Goal: Find specific page/section: Find specific page/section

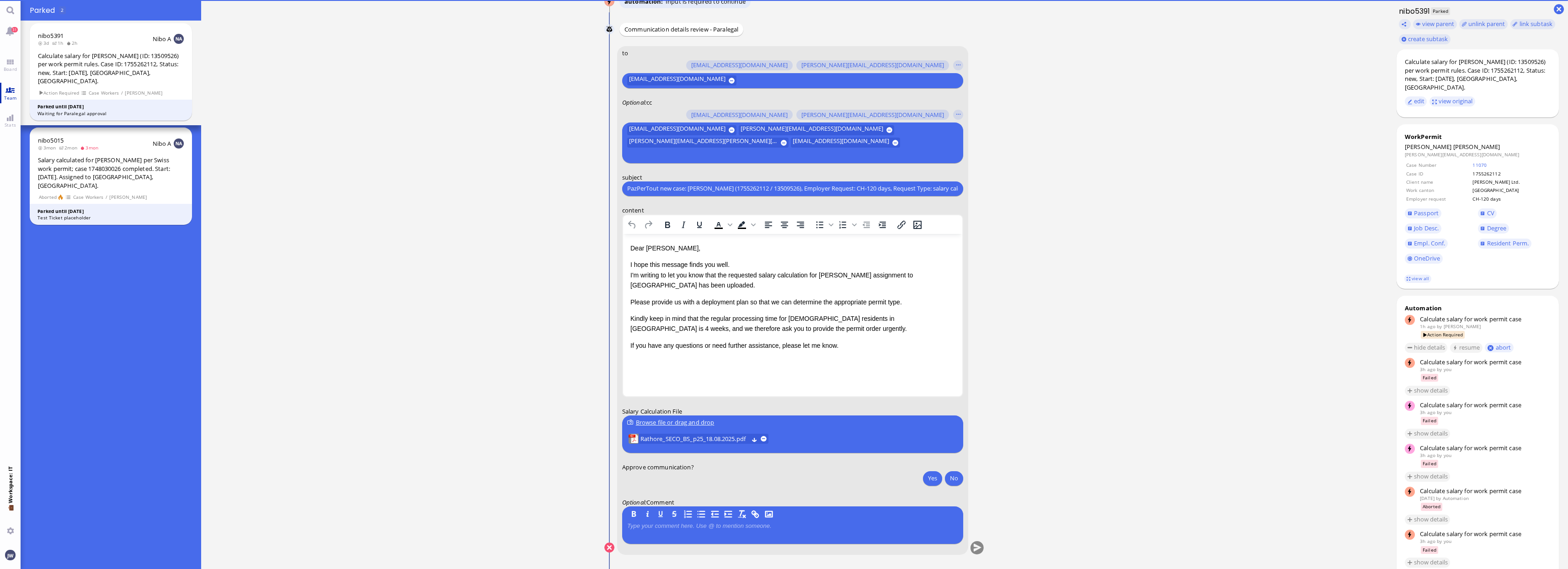
click at [11, 94] on span "Team" at bounding box center [10, 97] width 18 height 7
click at [925, 475] on button "Yes" at bounding box center [933, 478] width 19 height 15
click at [979, 545] on button "submit" at bounding box center [977, 548] width 14 height 14
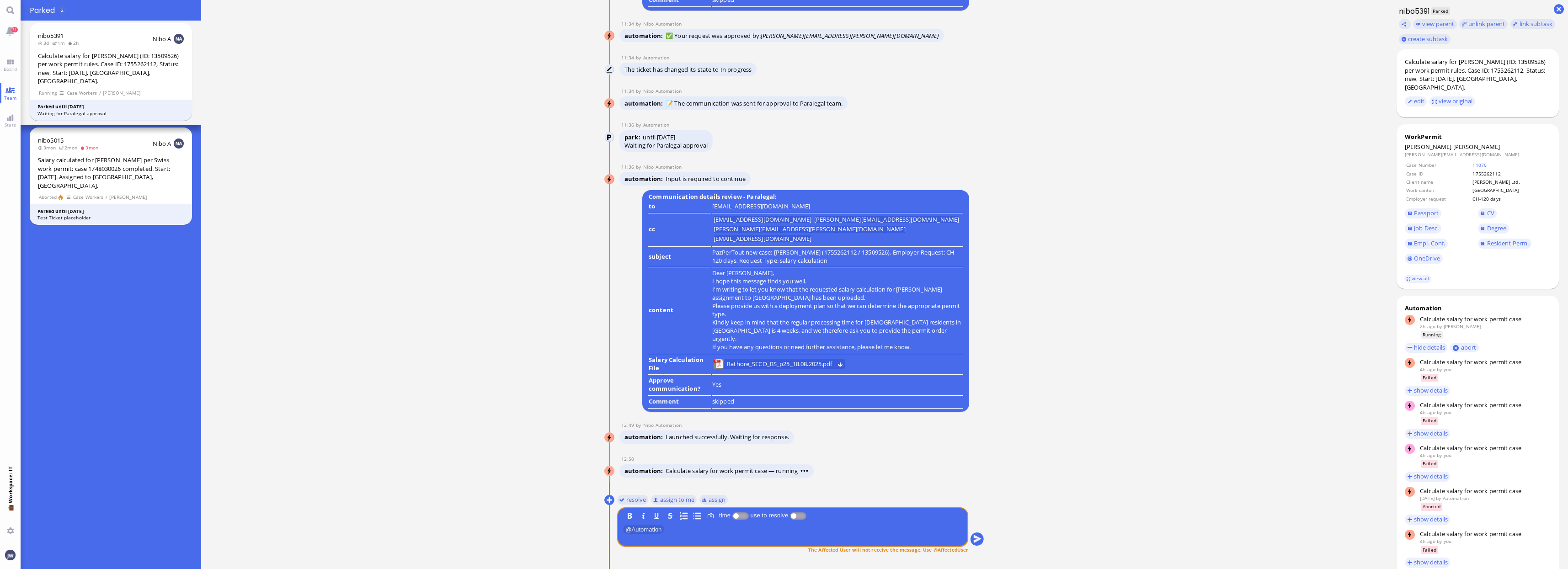
click at [10, 82] on nav "31 Board Team Stats 💼 Workspace: IT You" at bounding box center [10, 284] width 21 height 569
click at [13, 91] on link "Team" at bounding box center [10, 93] width 21 height 21
click at [14, 72] on span "Board" at bounding box center [10, 69] width 18 height 7
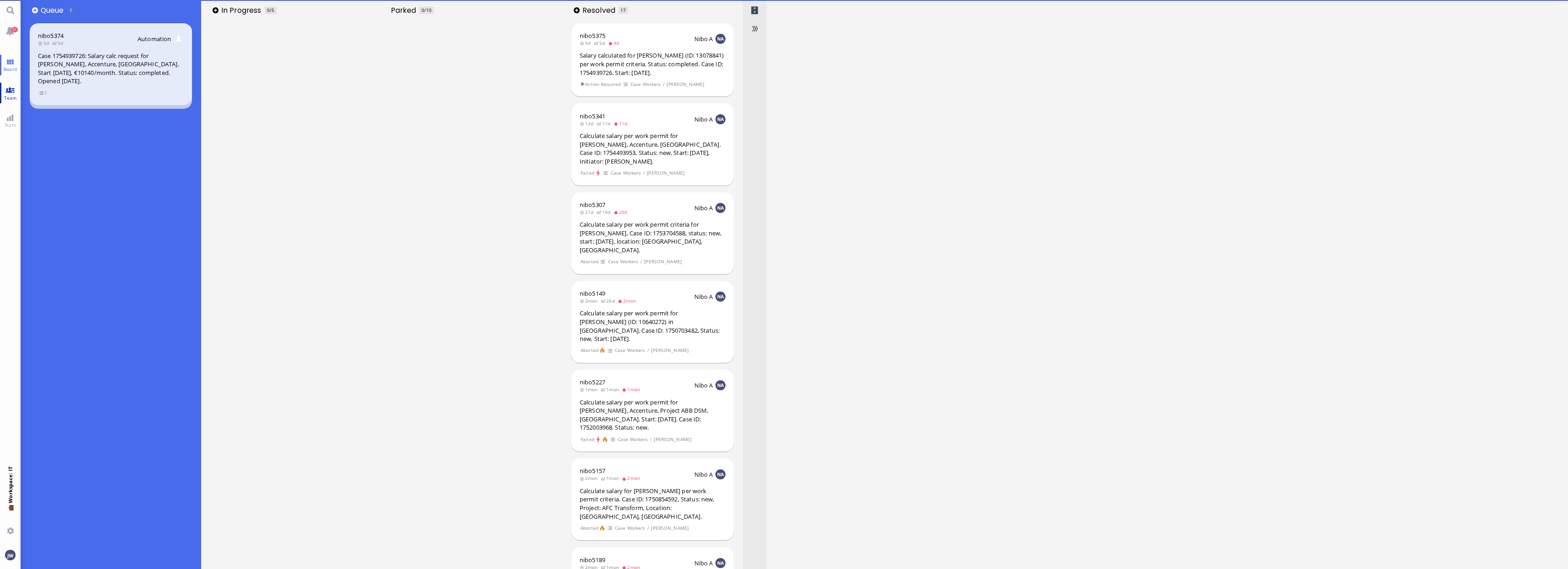
click at [13, 93] on link "Team" at bounding box center [10, 93] width 21 height 21
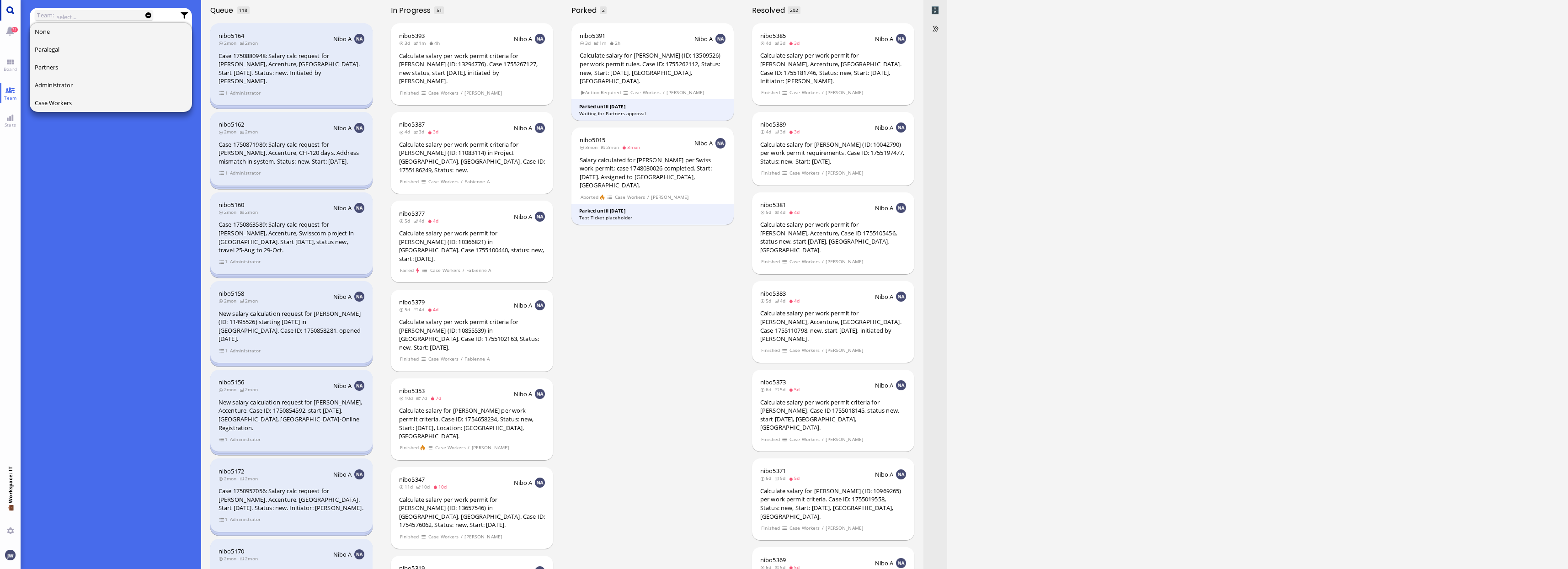
drag, startPoint x: 19, startPoint y: 1, endPoint x: 18, endPoint y: 10, distance: 9.1
click at [19, 5] on link "Main menu" at bounding box center [10, 10] width 21 height 21
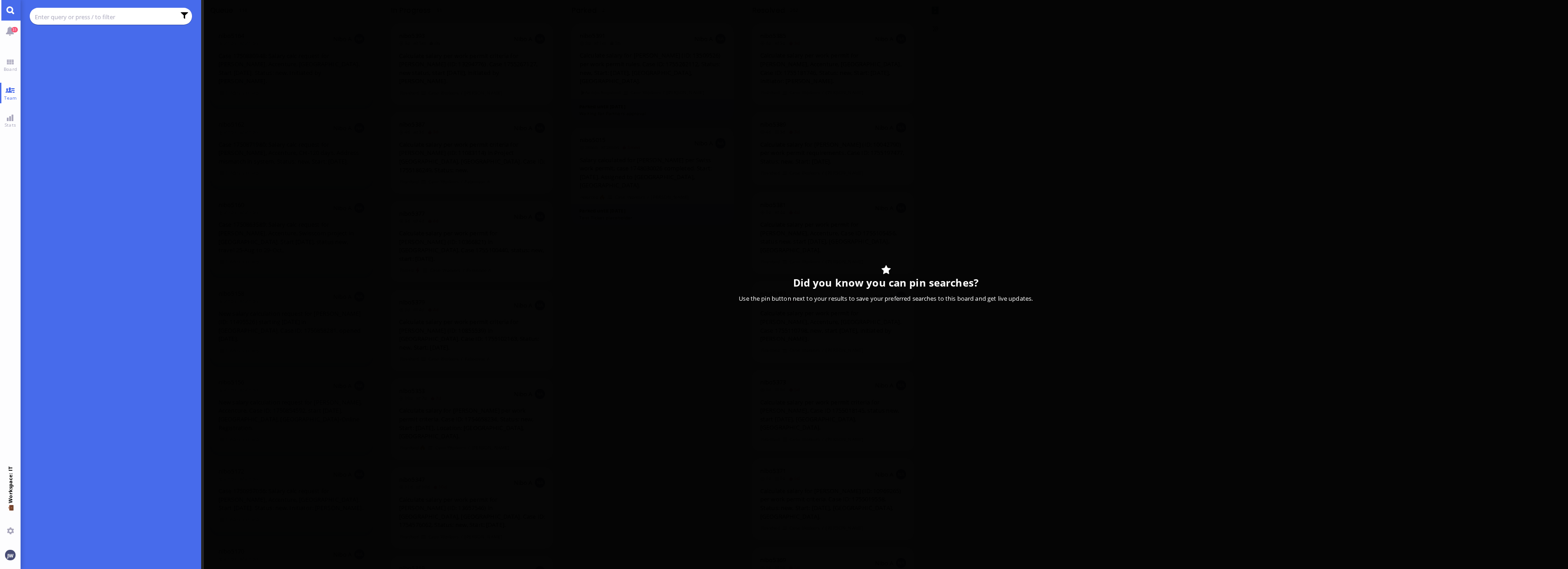
click at [51, 15] on input "text" at bounding box center [105, 17] width 141 height 10
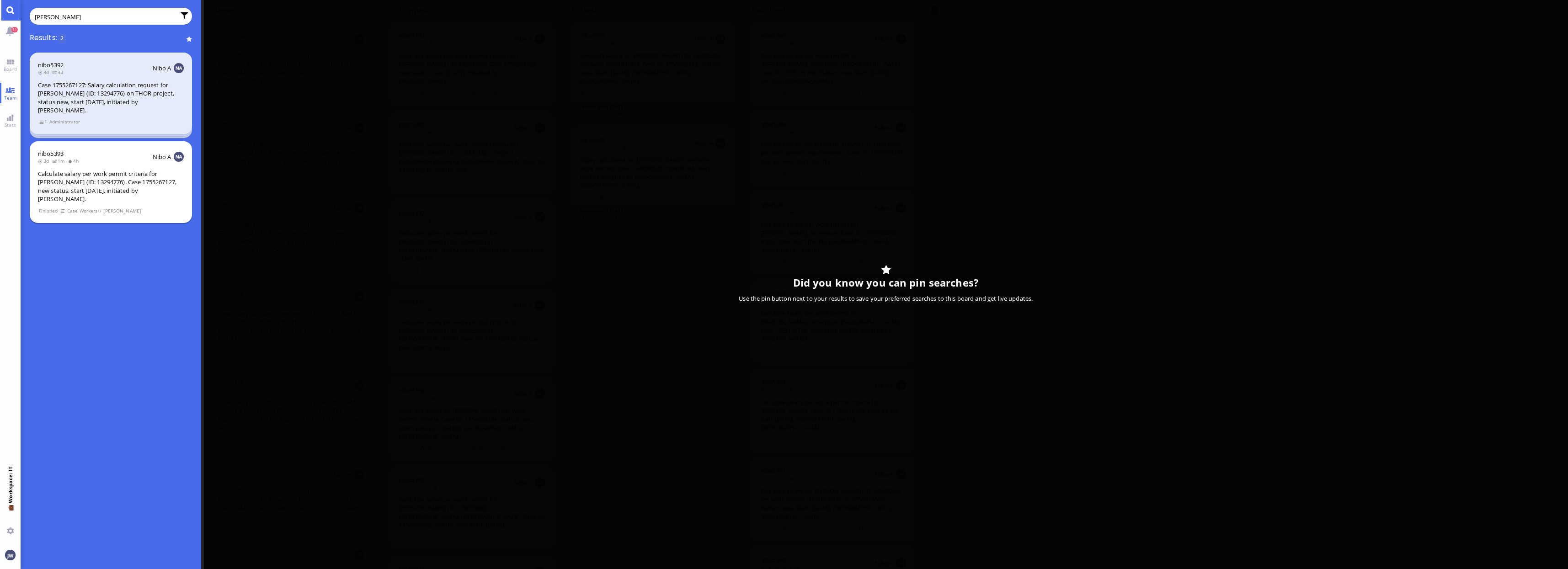
type input "[PERSON_NAME]"
click at [130, 194] on div "Calculate salary per work permit criteria for [PERSON_NAME] (ID: 13294776). Cas…" at bounding box center [111, 187] width 146 height 34
